Goal: Task Accomplishment & Management: Complete application form

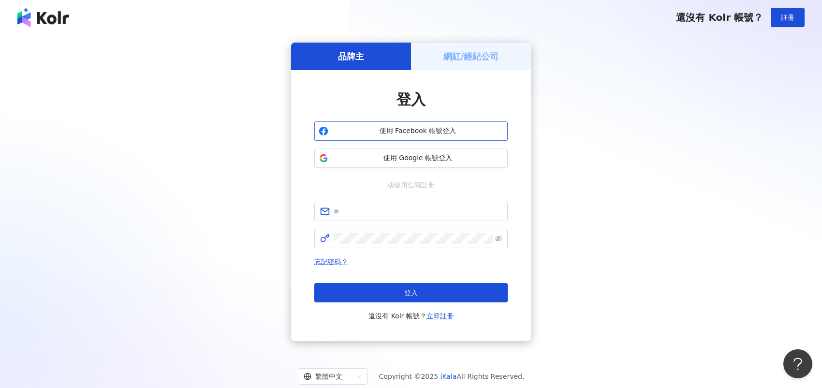
click at [383, 139] on button "使用 Facebook 帳號登入" at bounding box center [410, 130] width 193 height 19
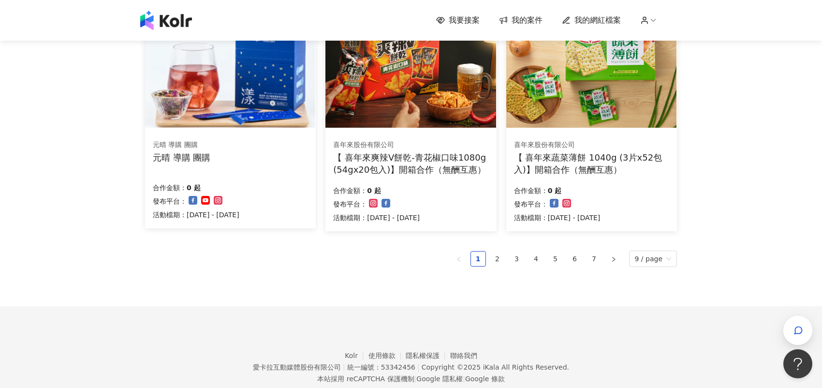
scroll to position [652, 0]
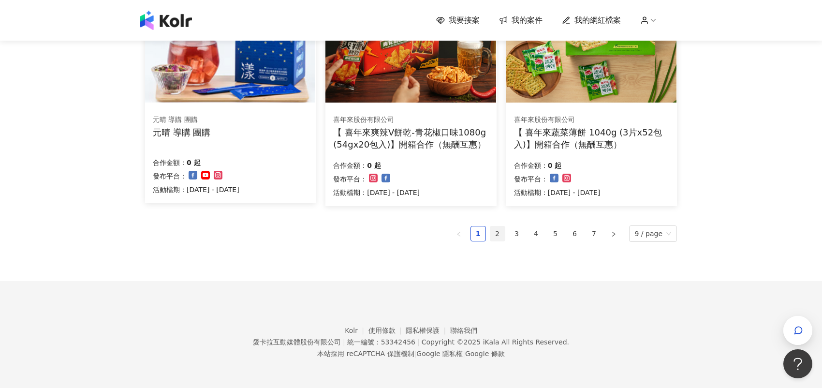
click at [501, 228] on link "2" at bounding box center [497, 233] width 15 height 15
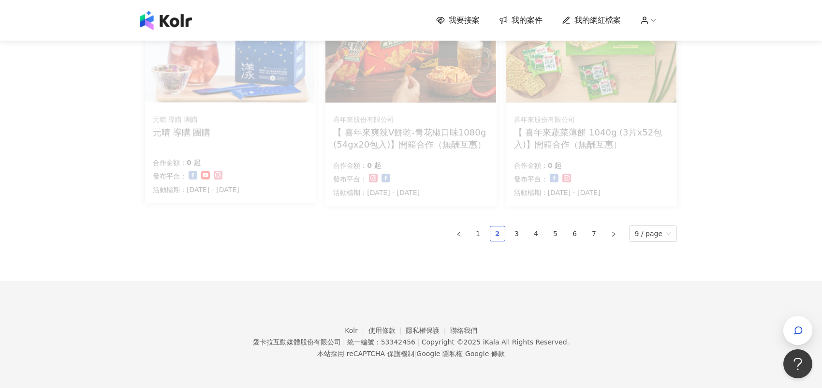
click at [496, 236] on link "2" at bounding box center [497, 233] width 15 height 15
click at [520, 231] on link "3" at bounding box center [517, 233] width 15 height 15
click at [503, 234] on link "2" at bounding box center [497, 233] width 15 height 15
click at [520, 228] on link "3" at bounding box center [517, 233] width 15 height 15
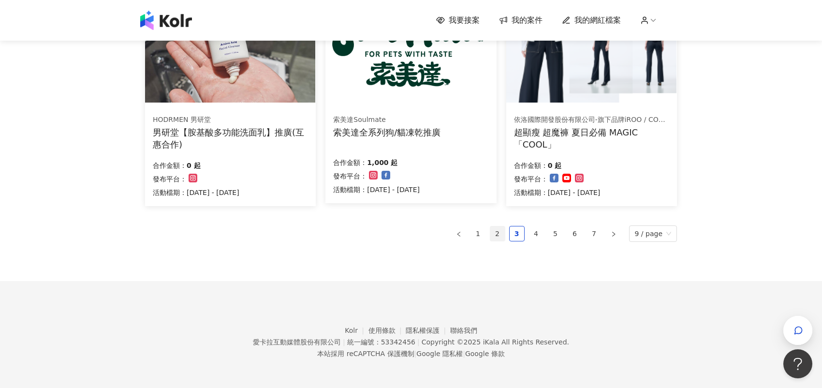
click at [501, 236] on link "2" at bounding box center [497, 233] width 15 height 15
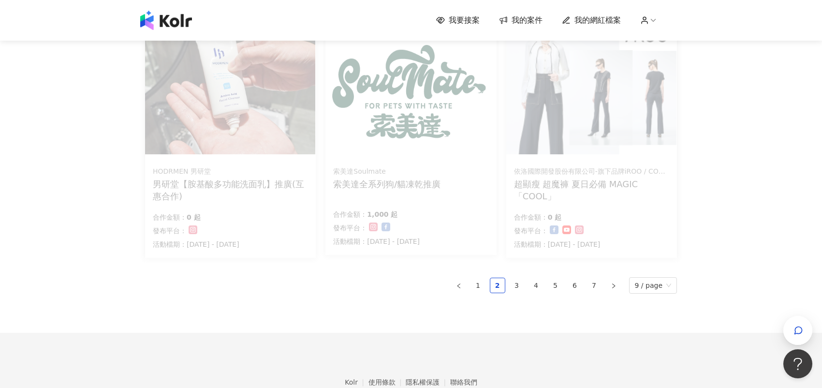
scroll to position [603, 0]
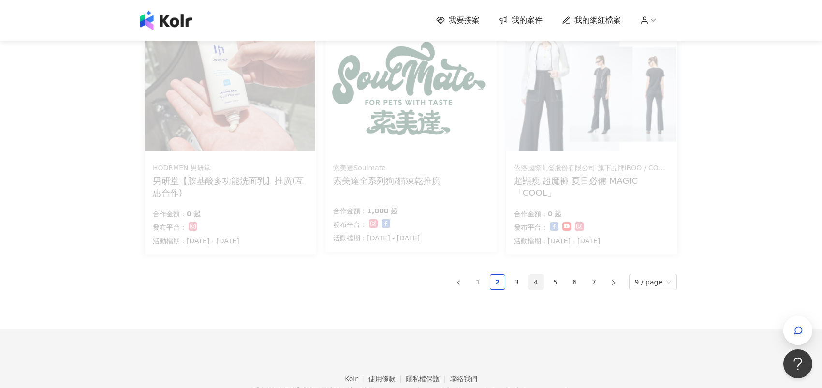
click at [543, 280] on link "4" at bounding box center [536, 282] width 15 height 15
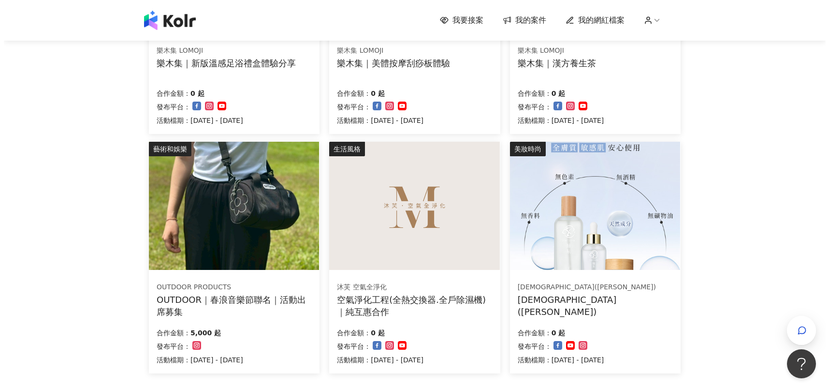
scroll to position [483, 0]
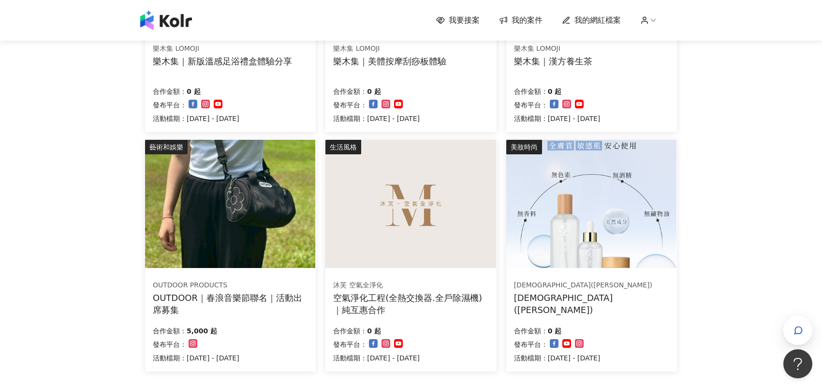
drag, startPoint x: 257, startPoint y: 217, endPoint x: 265, endPoint y: 221, distance: 9.5
click at [265, 221] on img at bounding box center [230, 204] width 170 height 128
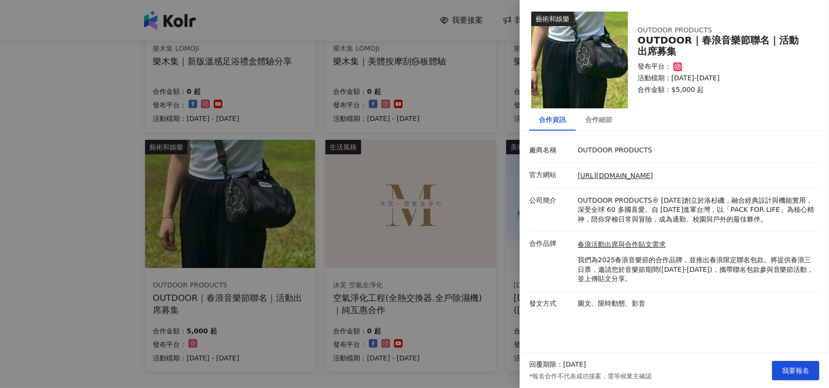
click at [88, 290] on div at bounding box center [414, 194] width 829 height 388
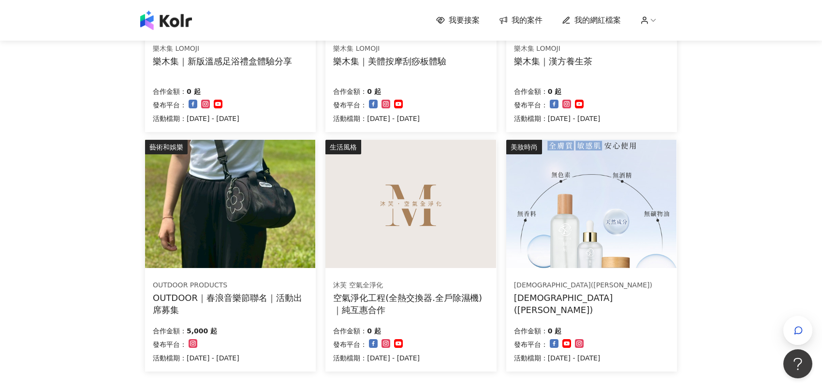
click at [248, 295] on div "OUTDOOR｜春浪音樂節聯名｜活動出席募集" at bounding box center [230, 304] width 155 height 24
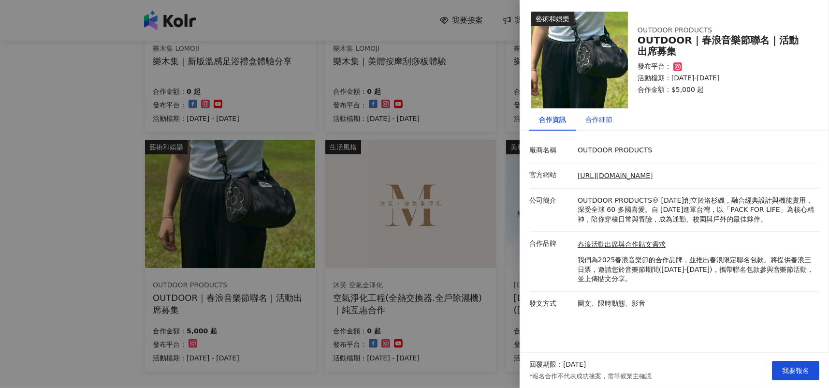
click at [612, 120] on div "合作細節" at bounding box center [598, 119] width 27 height 11
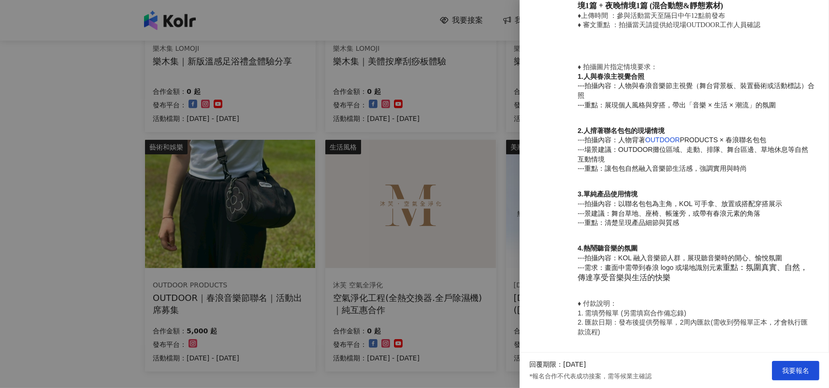
scroll to position [624, 0]
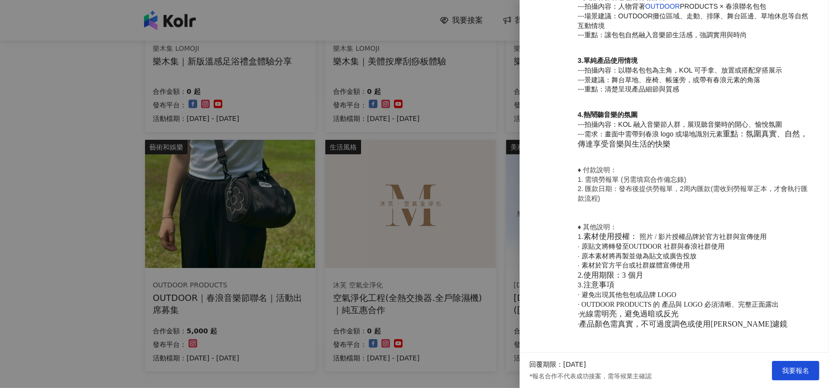
click at [645, 315] on span "線需明亮，避免過暗或反光" at bounding box center [632, 313] width 93 height 8
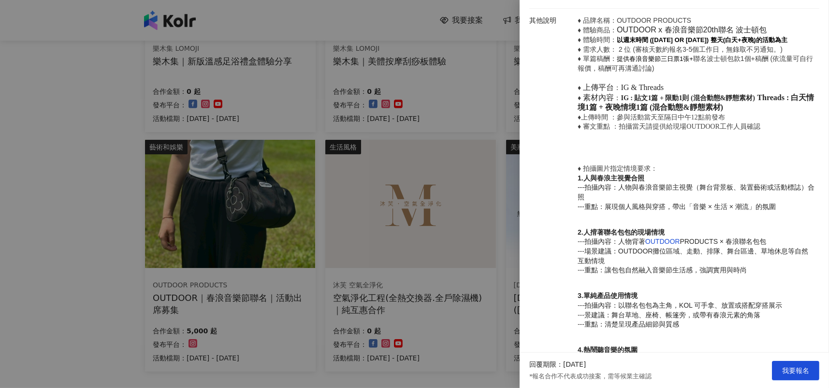
scroll to position [189, 0]
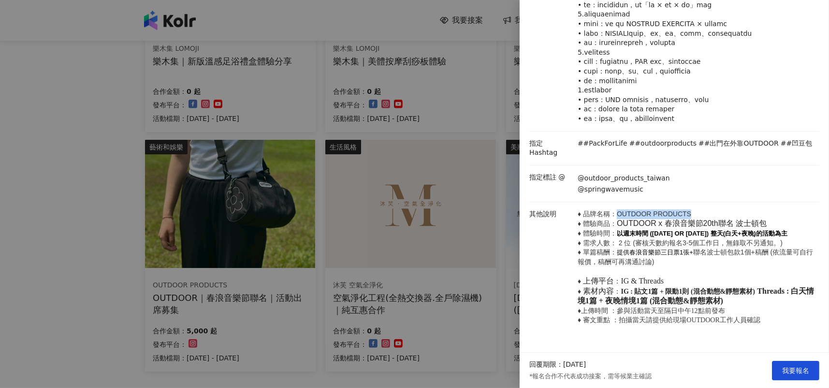
drag, startPoint x: 614, startPoint y: 222, endPoint x: 687, endPoint y: 222, distance: 72.5
click at [692, 220] on p "♦ 品牌名稱：OUTDOOR PRODUCTS ♦ 體驗商品： OUTDOOR x 春浪音樂節20th聯名 波士頓包 ♦ 體驗時間： 以週末時間 ([DATE…" at bounding box center [696, 267] width 237 height 116
drag, startPoint x: 682, startPoint y: 225, endPoint x: 744, endPoint y: 280, distance: 82.5
click at [744, 280] on p "♦ 品牌名稱：OUTDOOR PRODUCTS ♦ 體驗商品： OUTDOOR x 春浪音樂節20th聯名 波士頓包 ♦ 體驗時間： 以週末時間 ([DATE…" at bounding box center [696, 267] width 237 height 116
drag, startPoint x: 706, startPoint y: 238, endPoint x: 733, endPoint y: 231, distance: 28.2
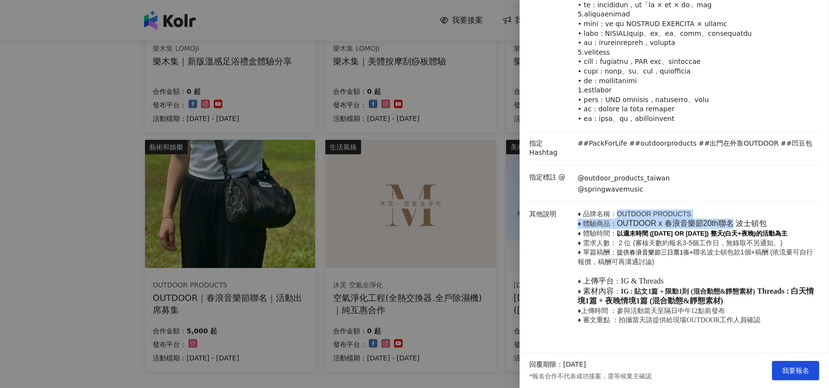
click at [733, 231] on p "♦ 品牌名稱：OUTDOOR PRODUCTS ♦ 體驗商品： OUTDOOR x 春浪音樂節20th聯名 波士頓包 ♦ 體驗時間： 以週末時間 ([DATE…" at bounding box center [696, 267] width 237 height 116
click at [734, 227] on span at bounding box center [735, 223] width 2 height 8
drag, startPoint x: 736, startPoint y: 231, endPoint x: 617, endPoint y: 234, distance: 118.5
click at [617, 234] on p "♦ 品牌名稱：OUTDOOR PRODUCTS ♦ 體驗商品： OUTDOOR x 春浪音樂節20th聯名 波士頓包 ♦ 體驗時間： 以週末時間 ([DATE…" at bounding box center [696, 267] width 237 height 116
click at [393, 126] on div at bounding box center [414, 194] width 829 height 388
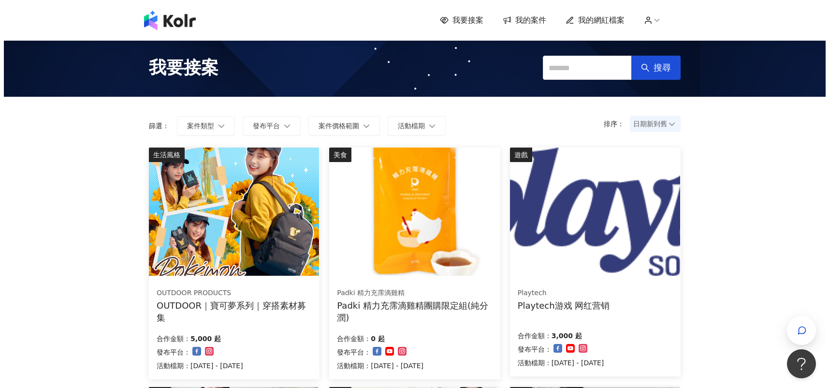
scroll to position [242, 0]
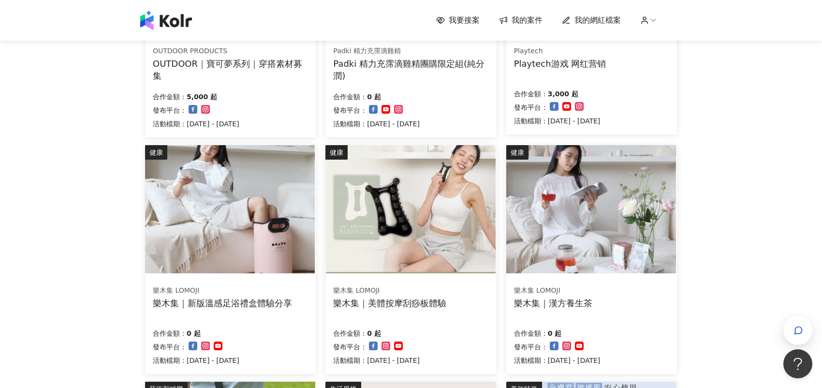
click at [234, 219] on img at bounding box center [230, 209] width 170 height 128
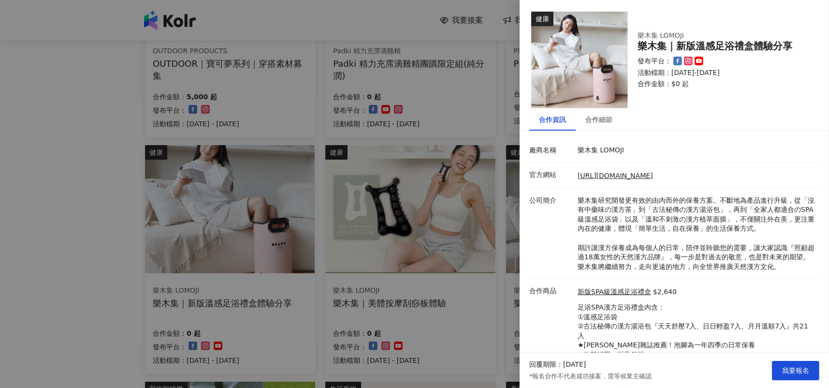
scroll to position [39, 0]
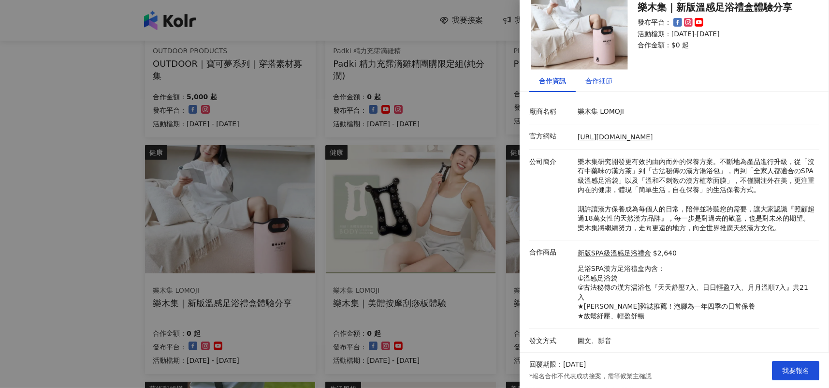
click at [600, 83] on div "合作細節" at bounding box center [598, 80] width 27 height 11
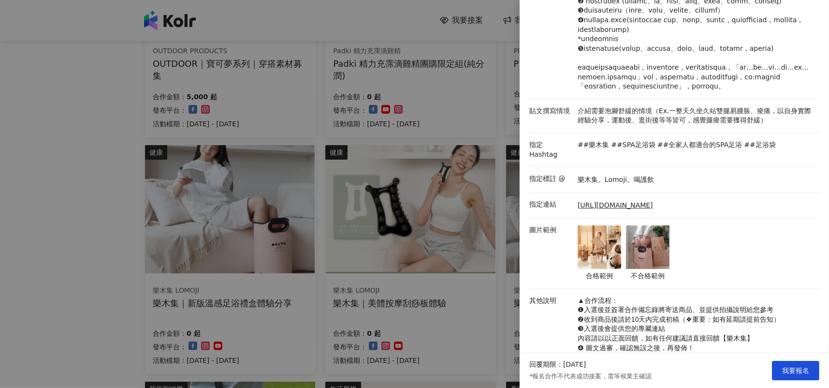
scroll to position [184, 0]
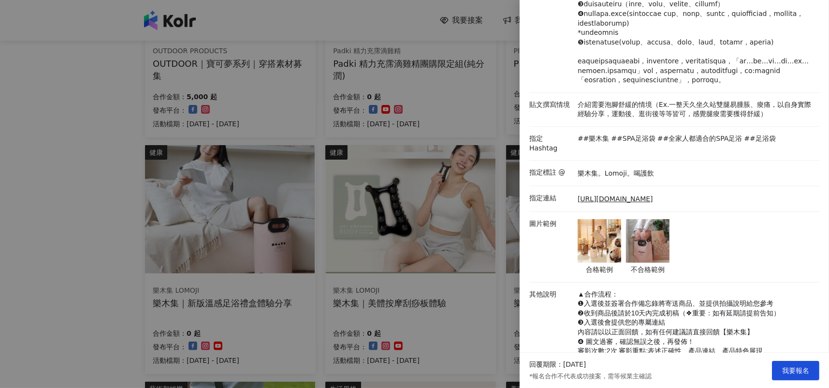
click at [632, 263] on img at bounding box center [648, 241] width 44 height 44
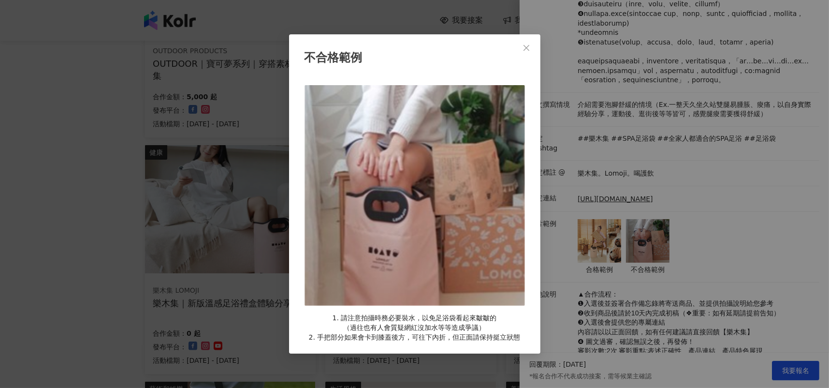
click at [596, 301] on div "不合格範例 1. 請注意拍攝時務必要裝水，以免足浴袋看起來皺皺的 （過往也有人會質疑網紅沒加水等等造成爭議） 2. 手把部分如果會卡到膝蓋後方，可往下內折，但…" at bounding box center [414, 194] width 829 height 388
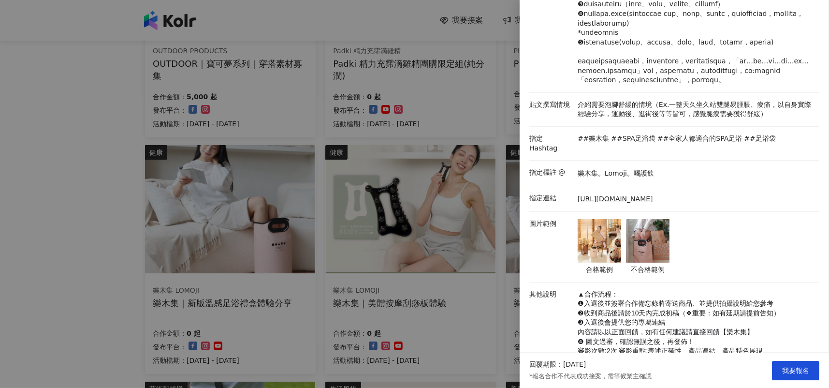
click at [596, 263] on img at bounding box center [600, 241] width 44 height 44
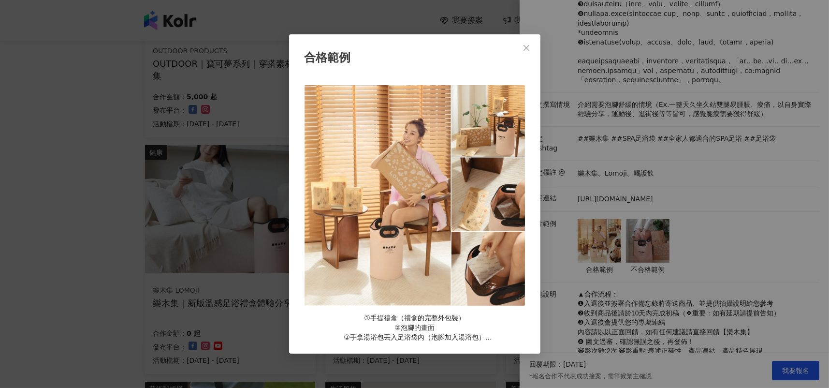
click at [722, 320] on div "合格範例 ①手提禮盒（禮盒的完整外包裝） ②泡腳的畫面 ③手拿湯浴包丟入足浴袋內（泡腳加入湯浴包） ④使用足浴袋的情境（EX. 沙發、床邊）" at bounding box center [414, 194] width 829 height 388
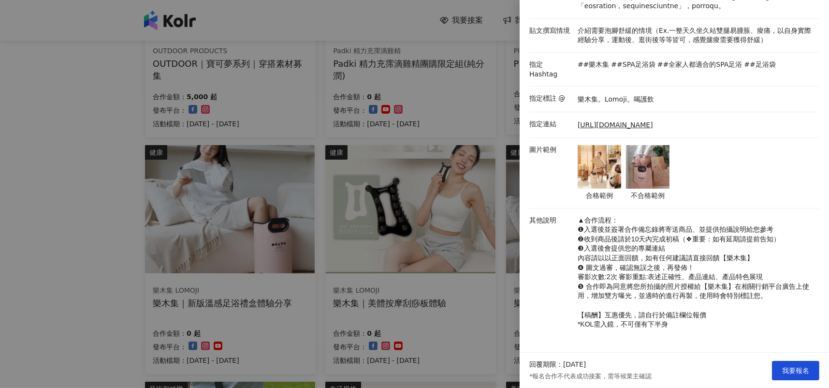
scroll to position [280, 0]
click at [459, 346] on div at bounding box center [414, 194] width 829 height 388
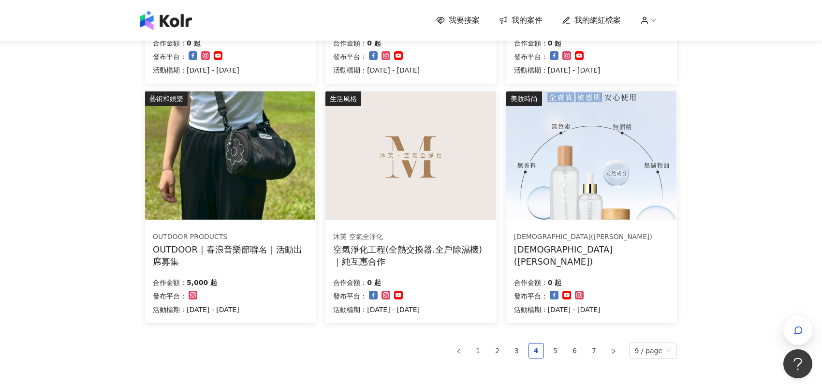
scroll to position [649, 0]
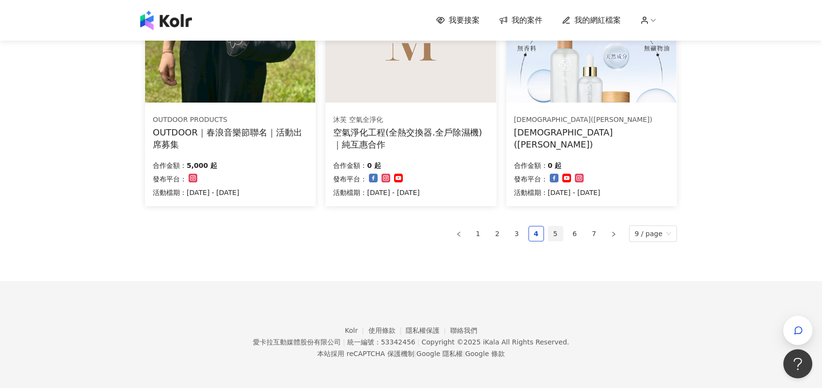
click at [563, 232] on link "5" at bounding box center [555, 233] width 15 height 15
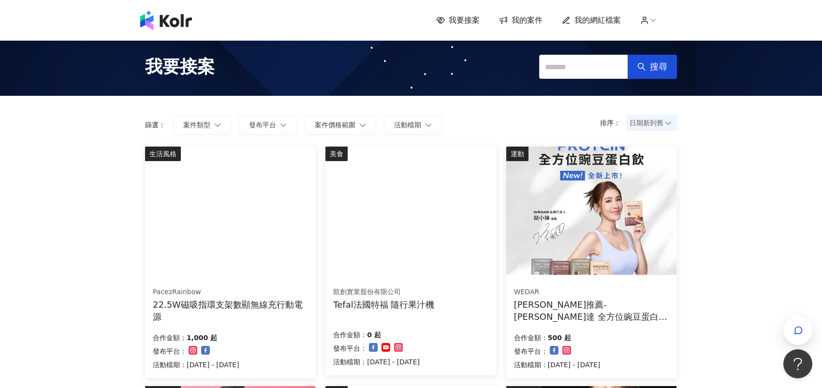
scroll to position [0, 0]
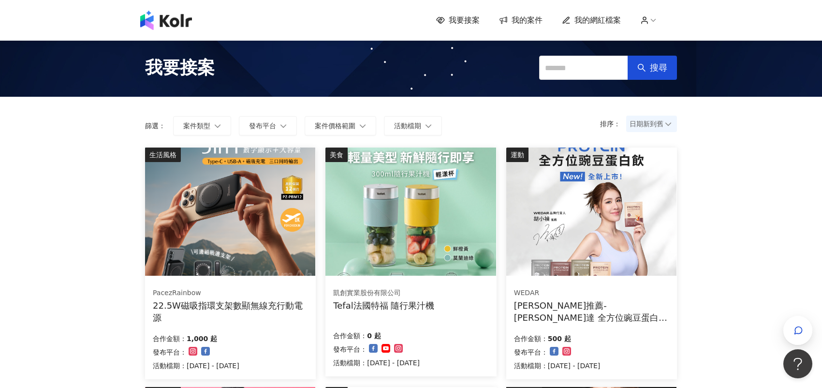
drag, startPoint x: 559, startPoint y: 268, endPoint x: 720, endPoint y: 211, distance: 170.3
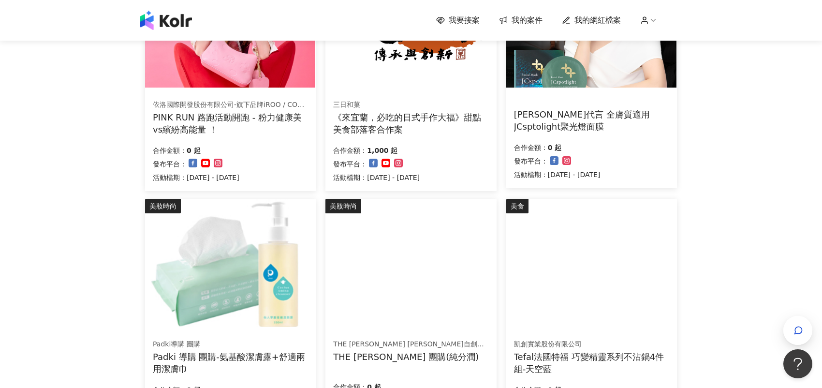
scroll to position [580, 0]
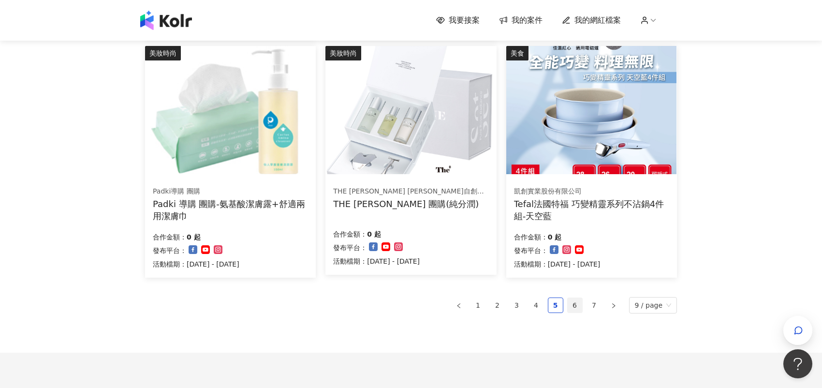
click at [576, 301] on link "6" at bounding box center [575, 305] width 15 height 15
